Goal: Task Accomplishment & Management: Manage account settings

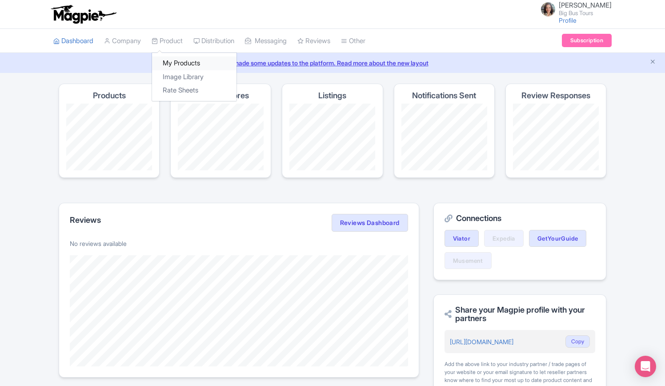
click at [181, 61] on link "My Products" at bounding box center [194, 63] width 84 height 14
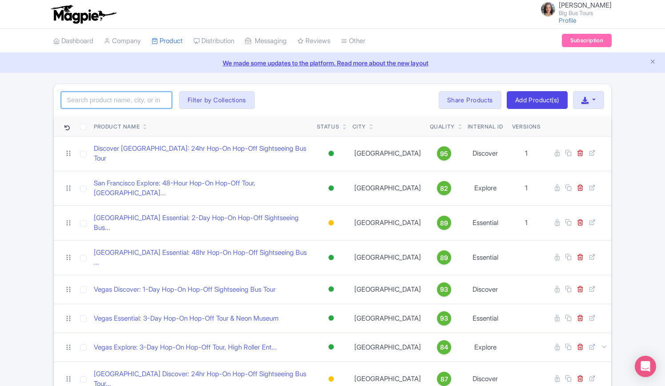
click at [124, 101] on input "search" at bounding box center [116, 100] width 111 height 17
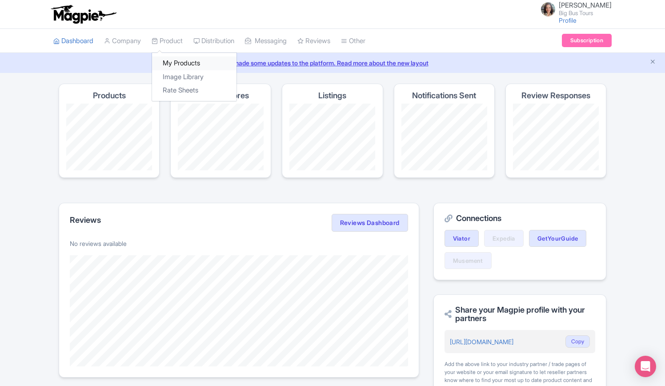
click at [176, 64] on link "My Products" at bounding box center [194, 63] width 84 height 14
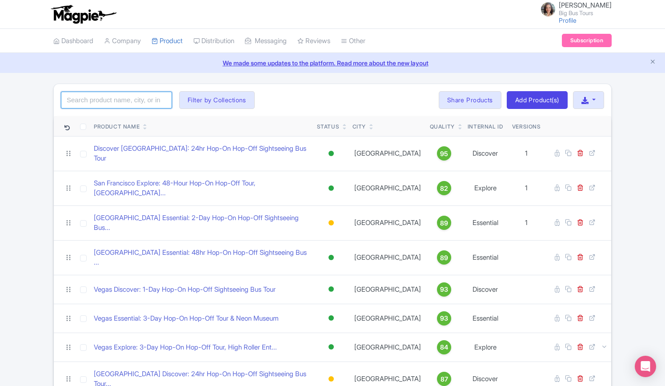
click at [142, 98] on input "search" at bounding box center [116, 100] width 111 height 17
type input "berlin"
click button "Search" at bounding box center [0, 0] width 0 height 0
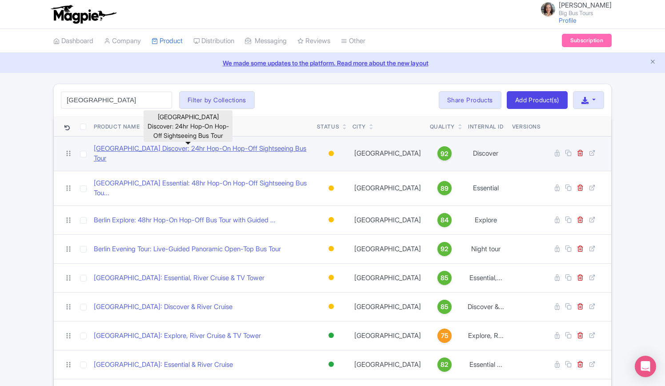
click at [157, 149] on link "[GEOGRAPHIC_DATA] Discover: 24hr Hop-On Hop-Off Sightseeing Bus Tour" at bounding box center [202, 154] width 216 height 20
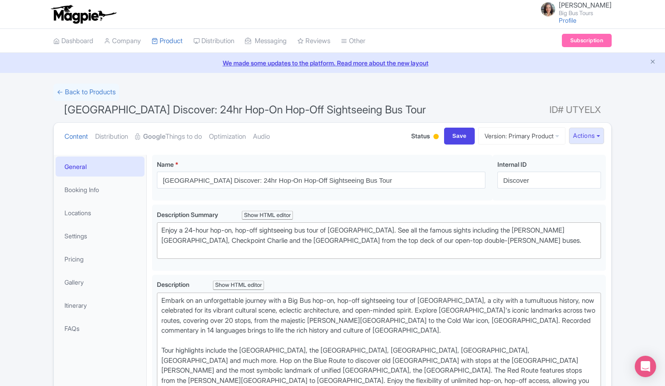
click at [61, 12] on img at bounding box center [83, 14] width 69 height 20
